Goal: Task Accomplishment & Management: Use online tool/utility

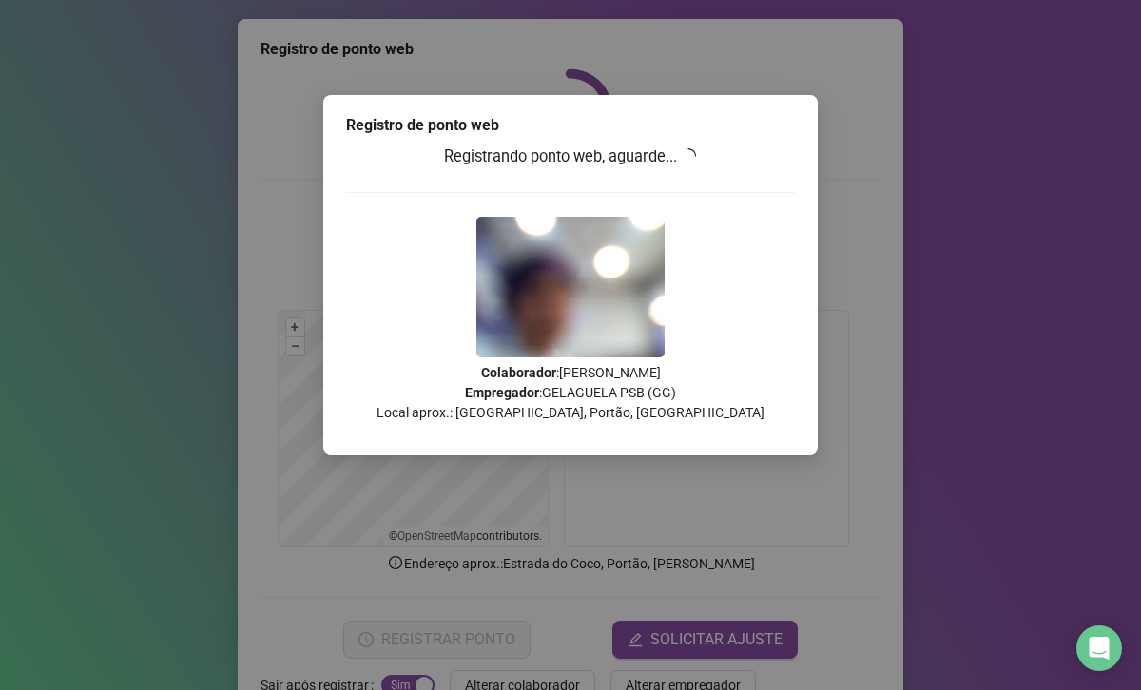
scroll to position [52, 0]
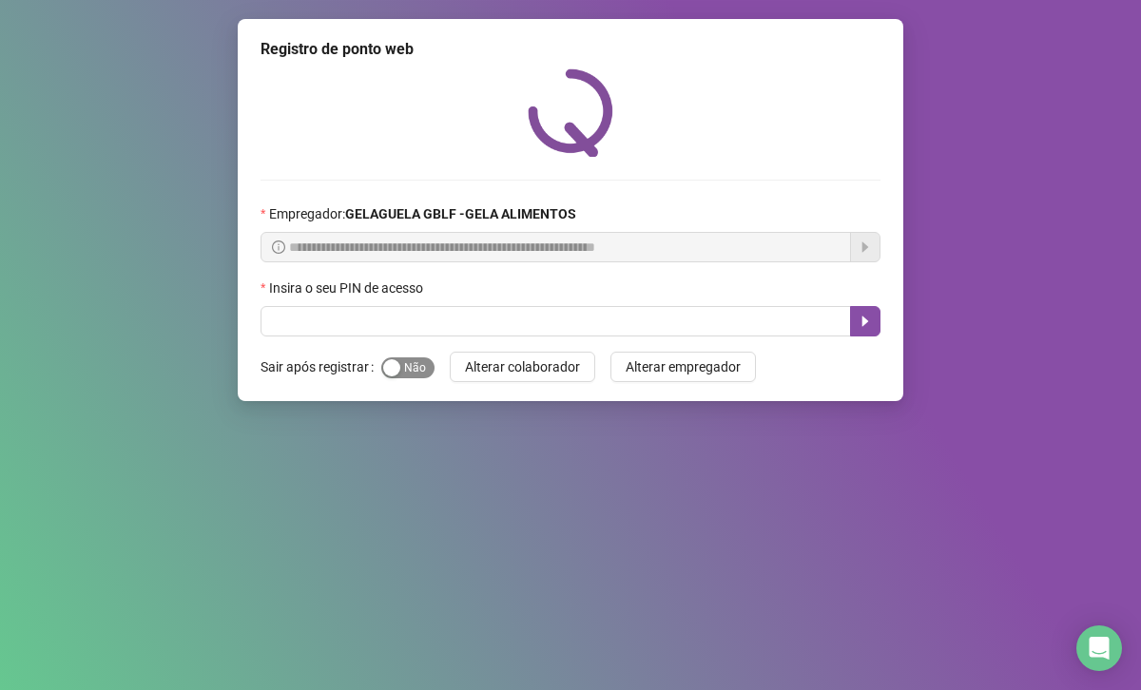
click at [414, 359] on span "Sim Não" at bounding box center [407, 367] width 53 height 21
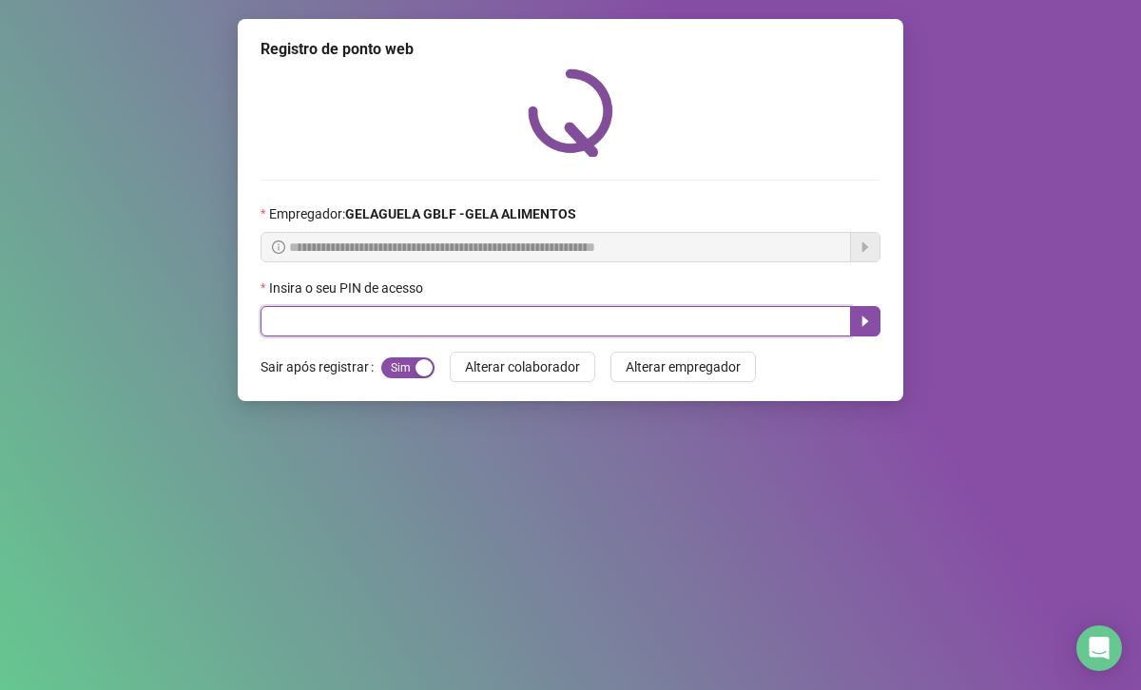
click at [443, 329] on input "text" at bounding box center [555, 321] width 590 height 30
type input "*****"
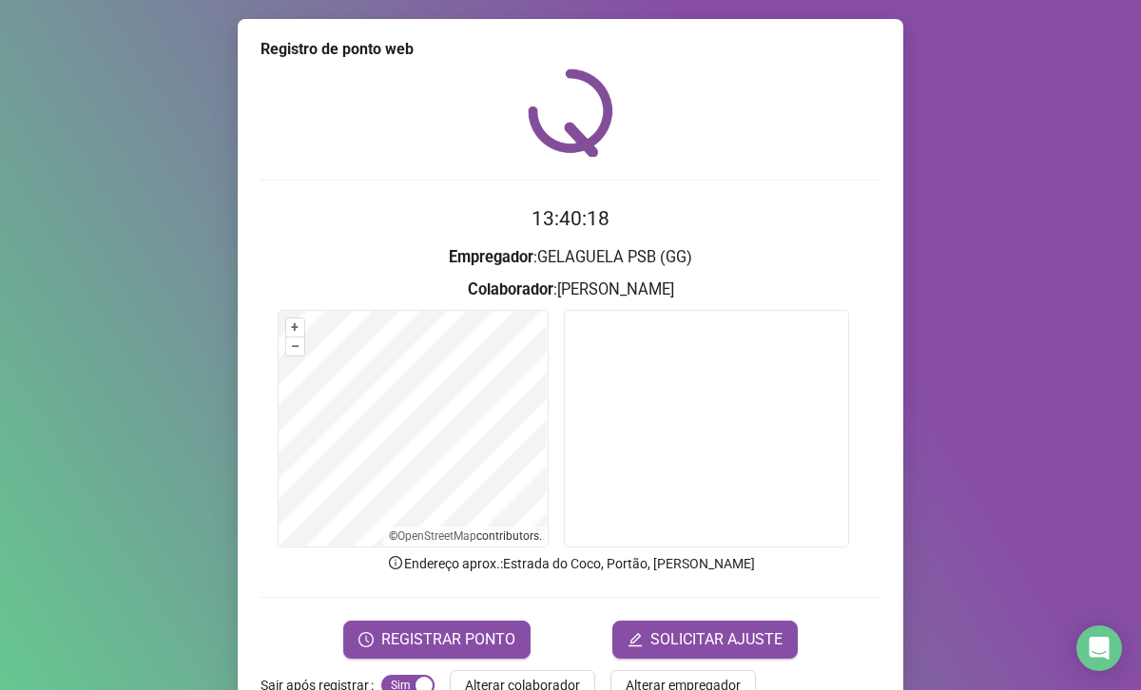
scroll to position [52, 0]
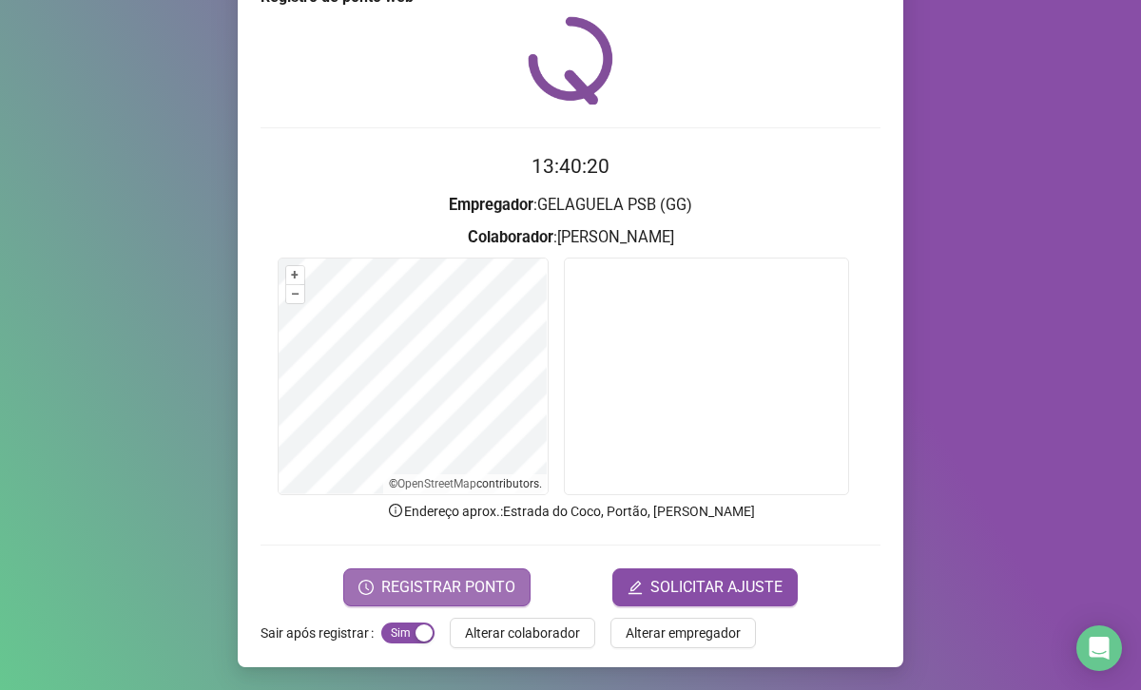
click at [445, 597] on span "REGISTRAR PONTO" at bounding box center [448, 587] width 134 height 23
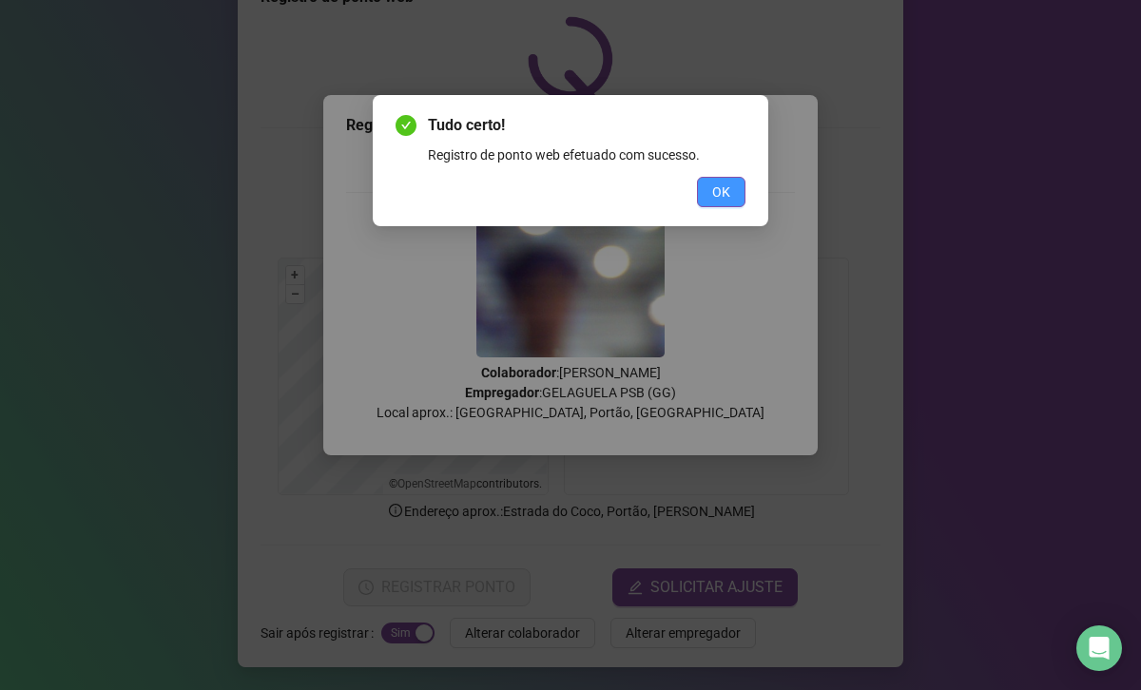
click at [723, 186] on span "OK" at bounding box center [721, 192] width 18 height 21
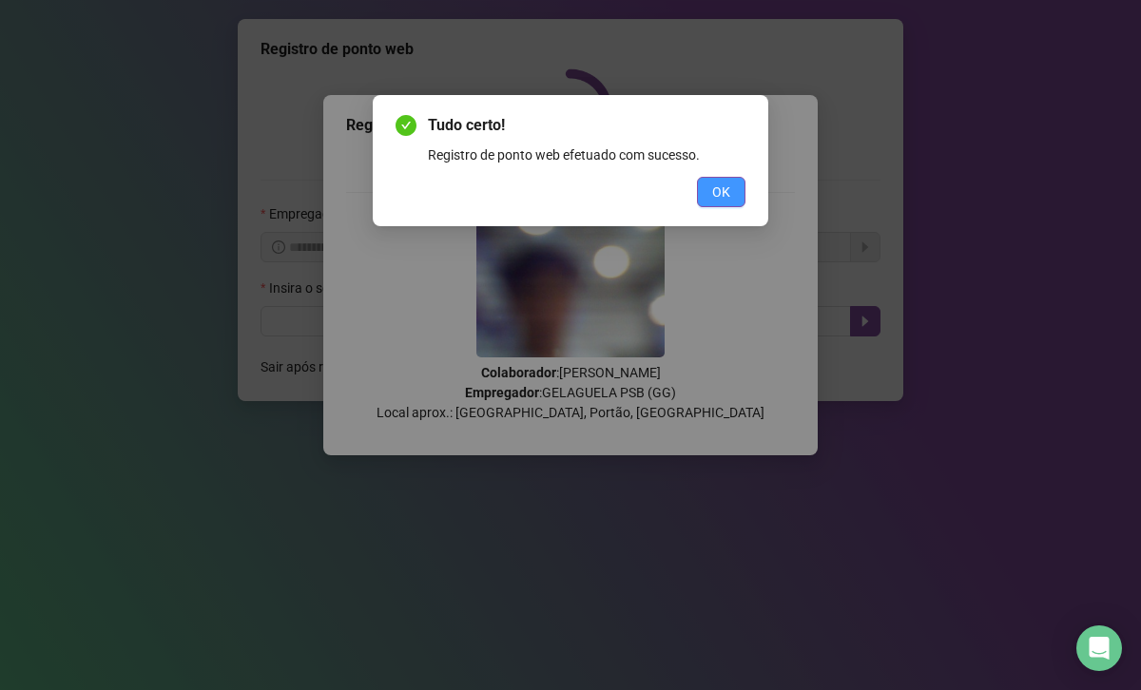
scroll to position [0, 0]
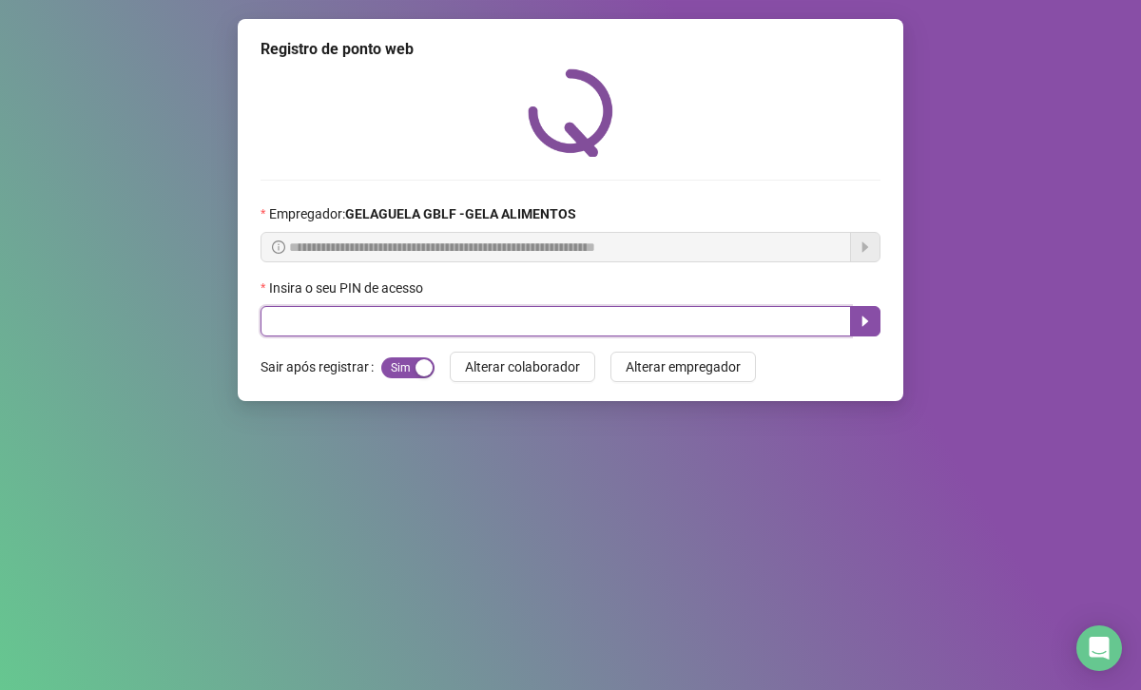
click at [479, 323] on input "text" at bounding box center [555, 321] width 590 height 30
type input "*****"
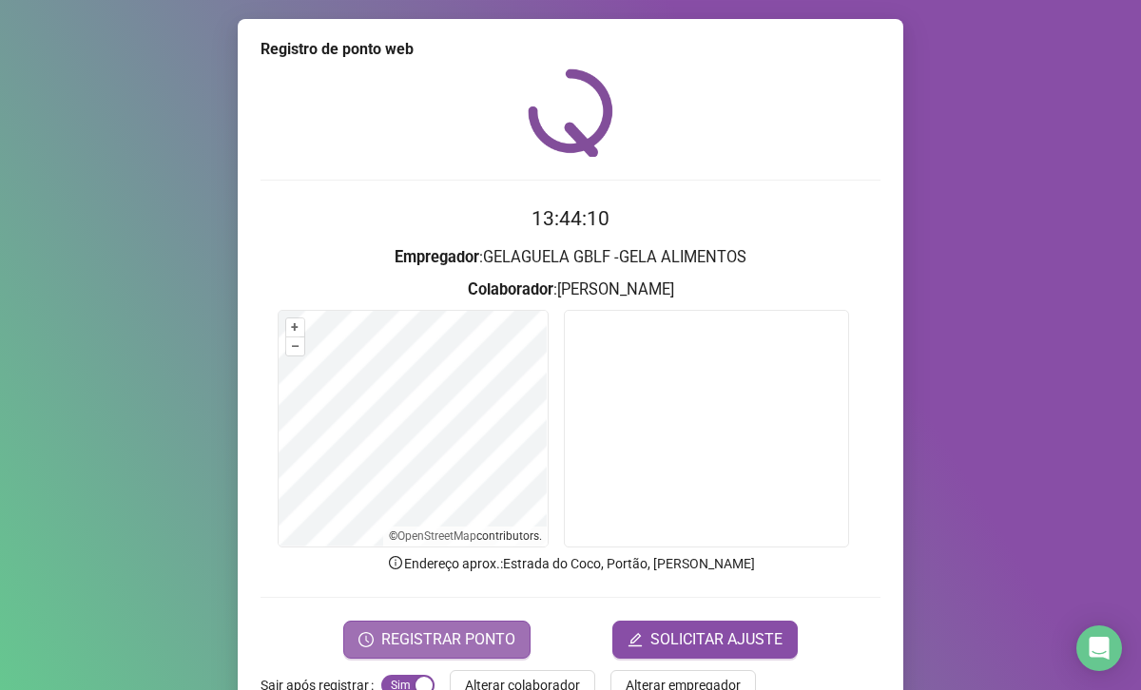
click at [416, 640] on span "REGISTRAR PONTO" at bounding box center [448, 639] width 134 height 23
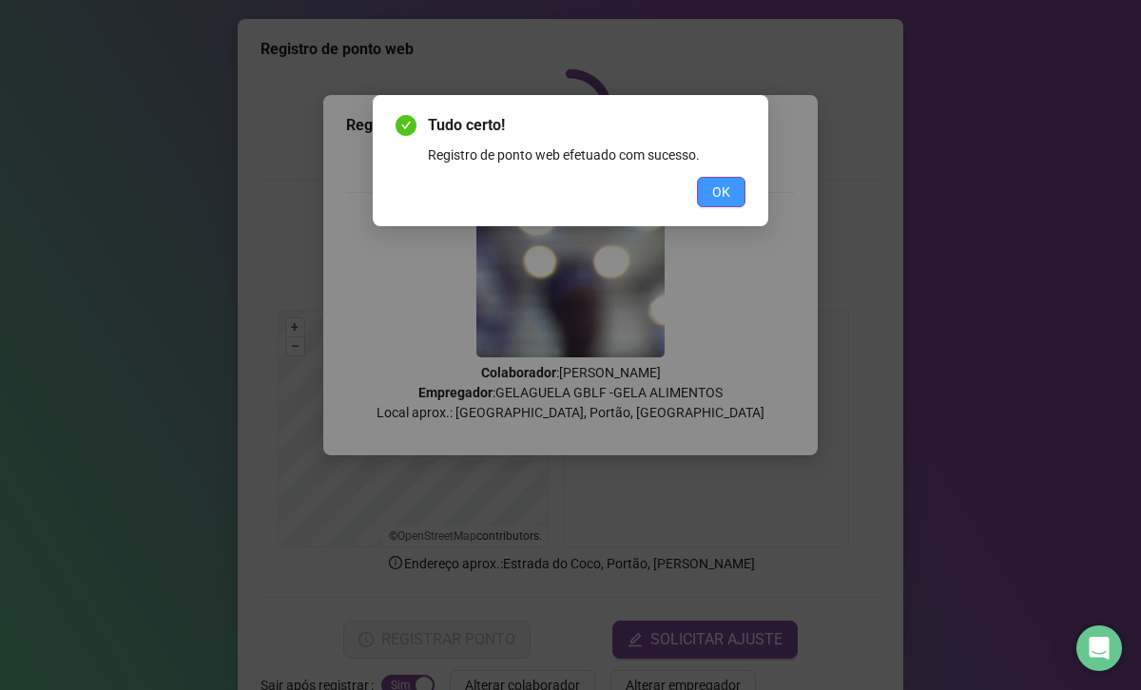
click at [720, 188] on span "OK" at bounding box center [721, 192] width 18 height 21
